Goal: Find specific page/section: Find specific page/section

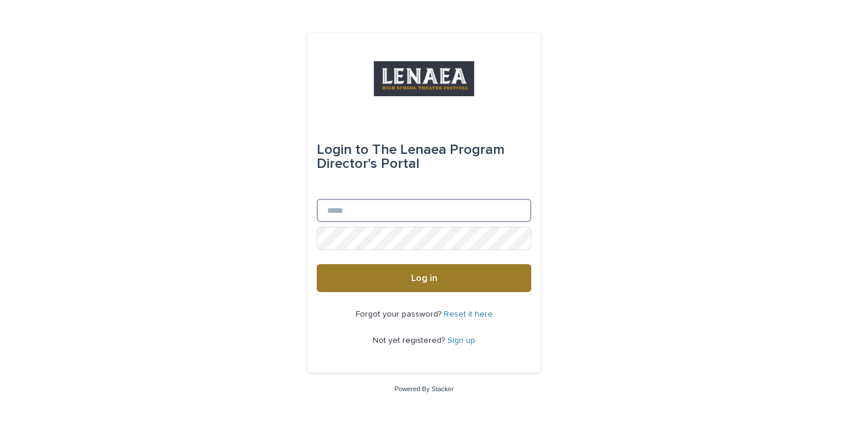
type input "**********"
click at [392, 279] on button "Log in" at bounding box center [424, 278] width 215 height 28
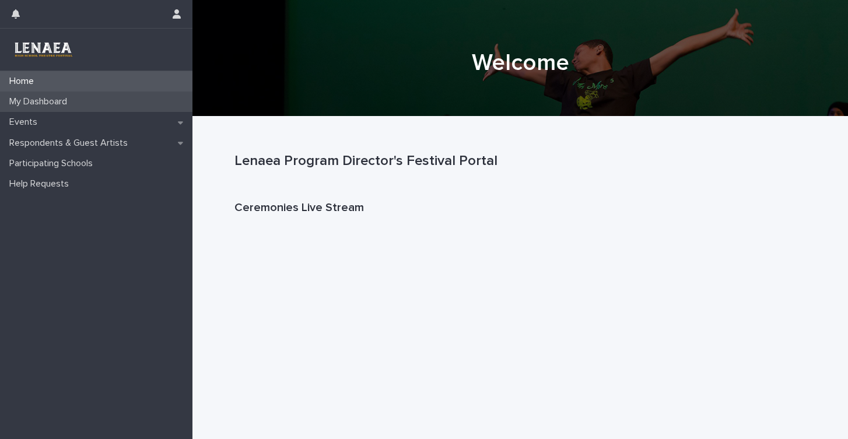
click at [53, 101] on p "My Dashboard" at bounding box center [41, 101] width 72 height 11
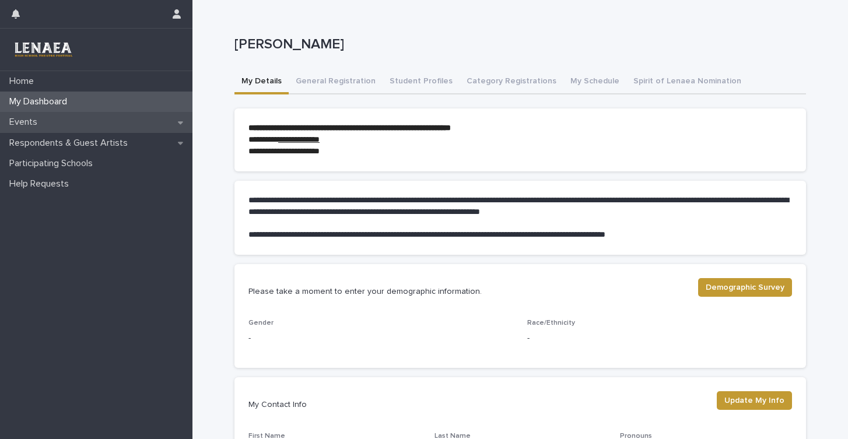
click at [37, 119] on p "Events" at bounding box center [26, 122] width 42 height 11
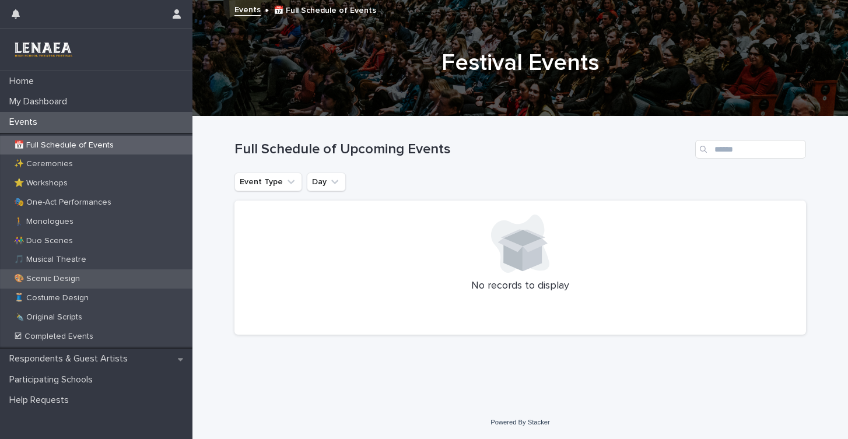
click at [57, 279] on p "🎨 Scenic Design" at bounding box center [47, 279] width 85 height 10
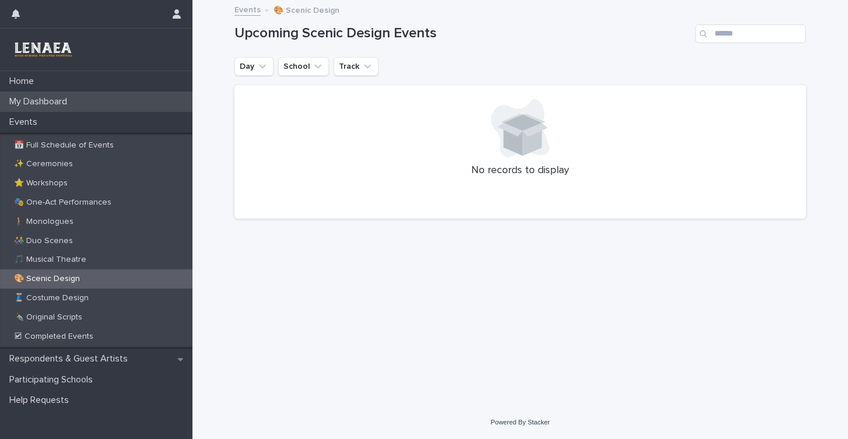
click at [31, 103] on p "My Dashboard" at bounding box center [41, 101] width 72 height 11
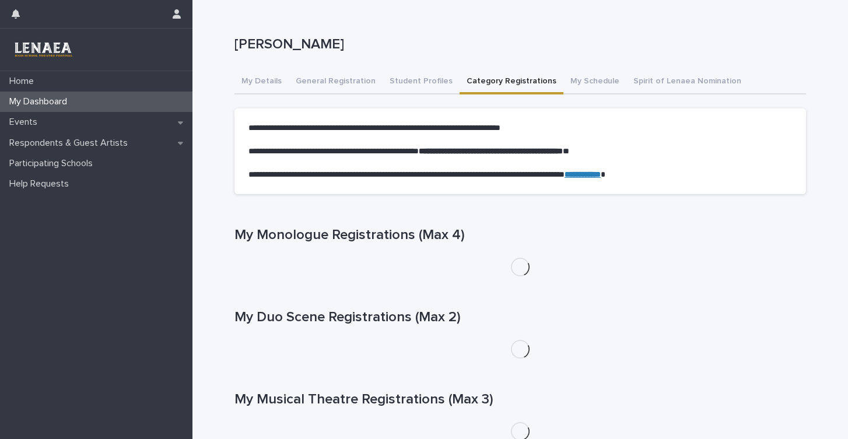
click at [515, 80] on button "Category Registrations" at bounding box center [511, 82] width 104 height 24
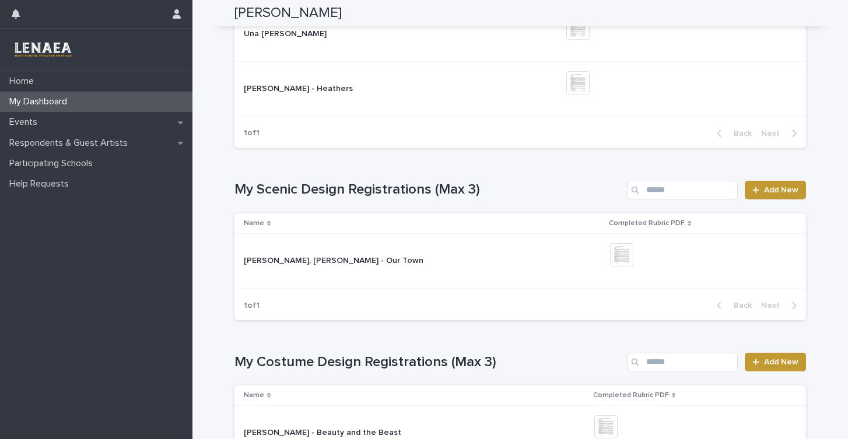
scroll to position [891, 0]
click at [540, 269] on div "[PERSON_NAME], [PERSON_NAME] - Our Town" at bounding box center [422, 260] width 357 height 19
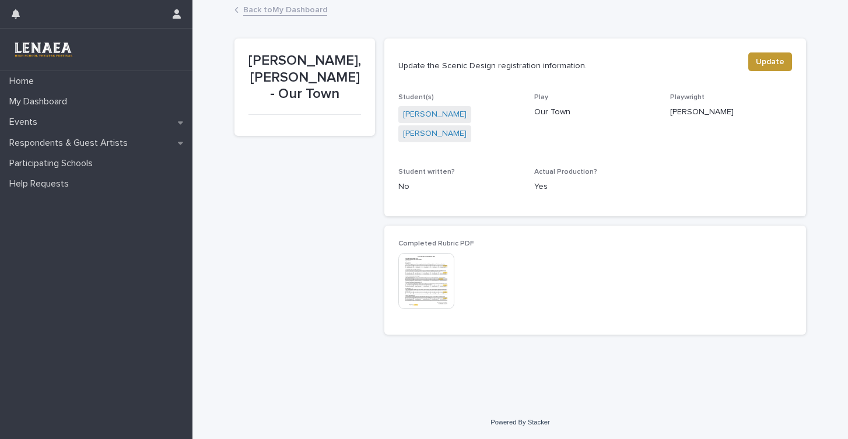
click at [431, 273] on img at bounding box center [426, 281] width 56 height 56
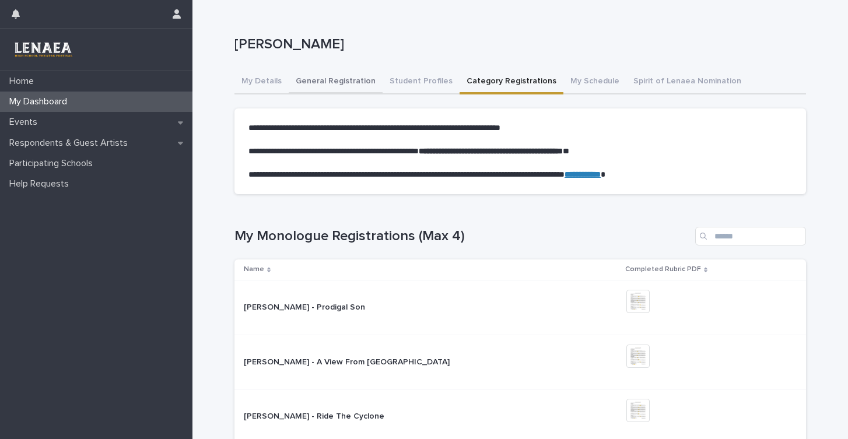
click at [353, 85] on button "General Registration" at bounding box center [336, 82] width 94 height 24
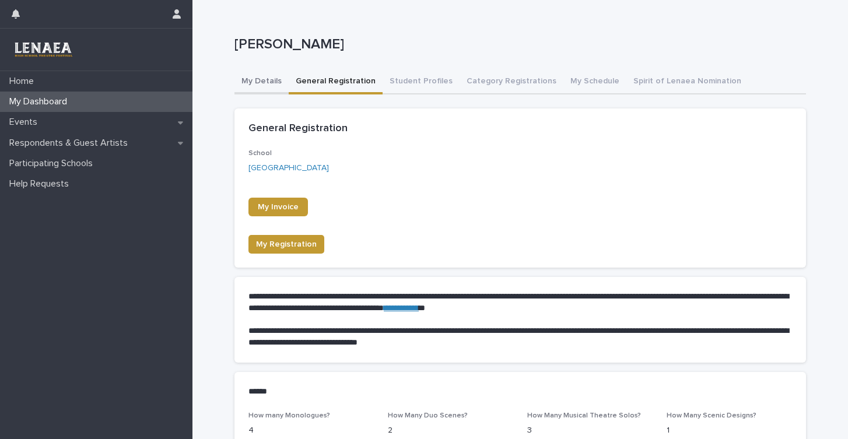
click at [248, 79] on button "My Details" at bounding box center [261, 82] width 54 height 24
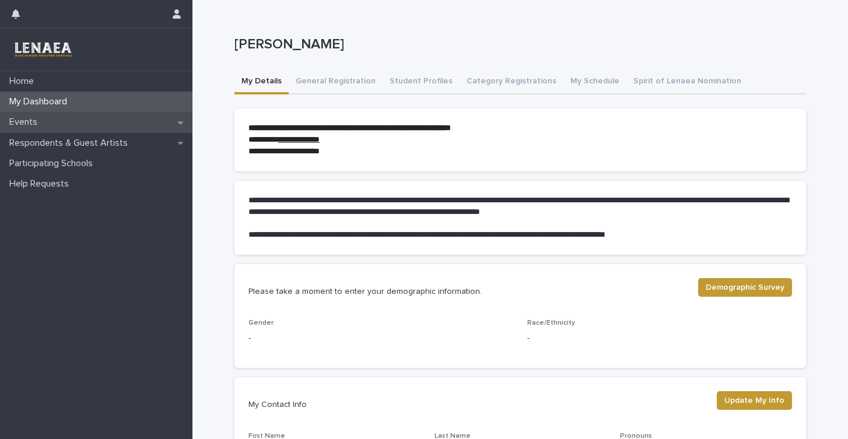
click at [63, 117] on div "Events" at bounding box center [96, 122] width 192 height 20
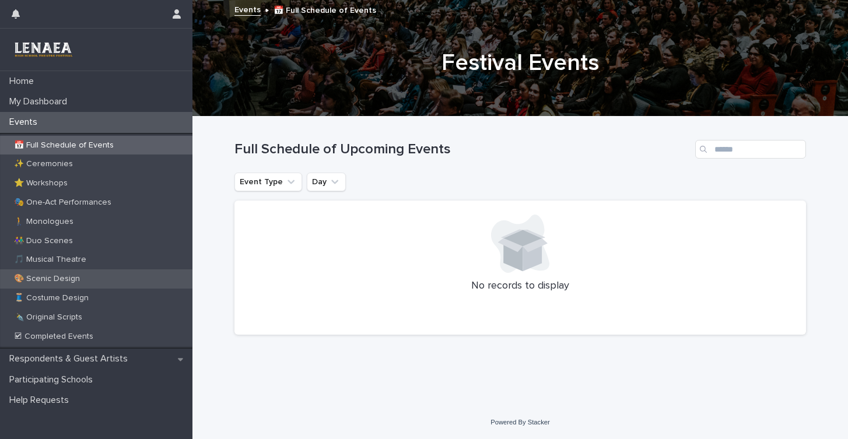
click at [49, 277] on p "🎨 Scenic Design" at bounding box center [47, 279] width 85 height 10
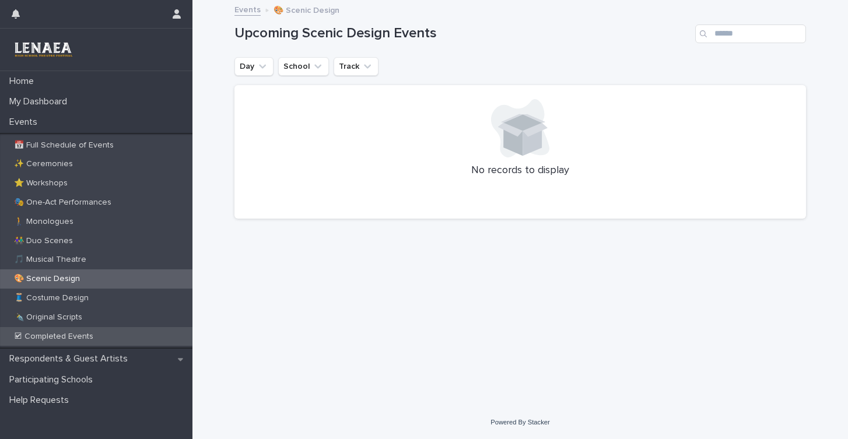
click at [44, 335] on p "🗹 Completed Events" at bounding box center [54, 337] width 98 height 10
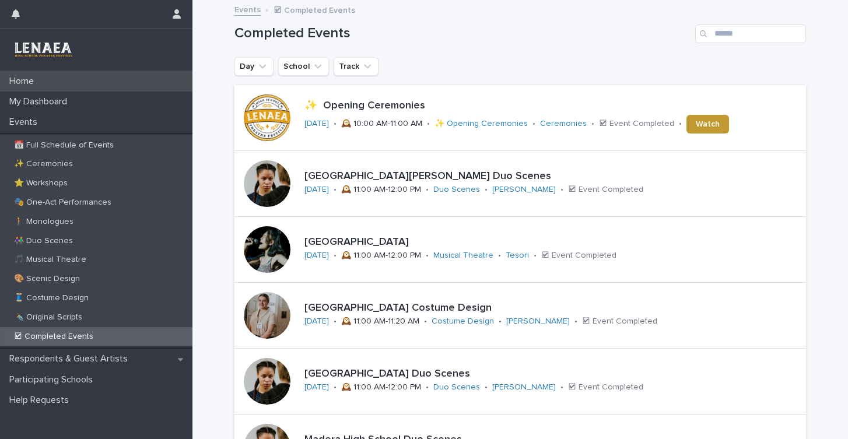
click at [48, 83] on div "Home" at bounding box center [96, 81] width 192 height 20
